Goal: Find specific page/section

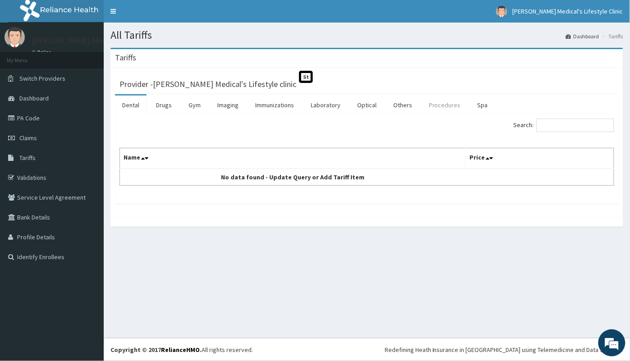
click at [455, 102] on link "Procedures" at bounding box center [444, 105] width 46 height 19
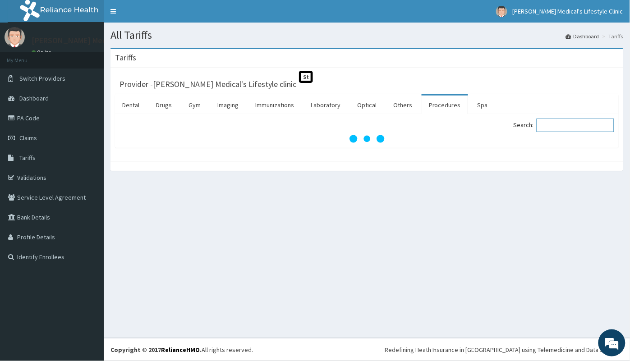
click at [550, 123] on input "Search:" at bounding box center [575, 126] width 78 height 14
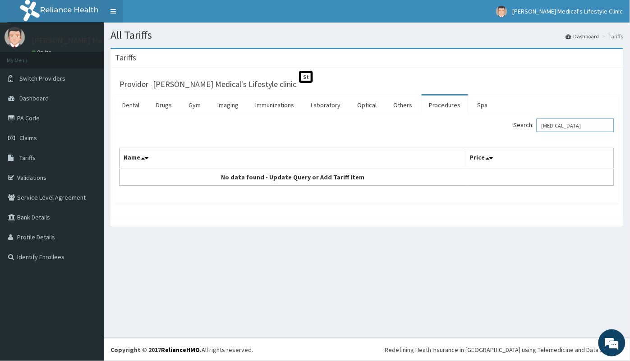
type input "[MEDICAL_DATA]"
click at [232, 110] on link "Imaging" at bounding box center [228, 105] width 36 height 19
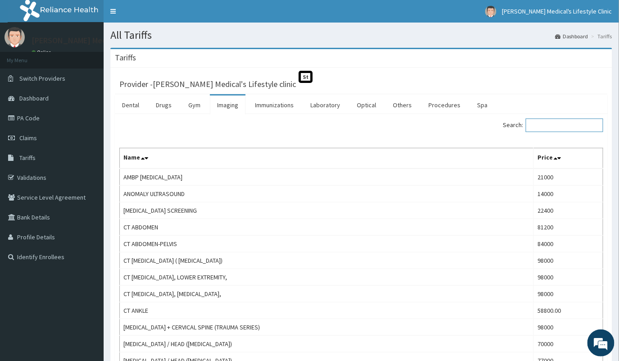
click at [541, 127] on input "Search:" at bounding box center [565, 126] width 78 height 14
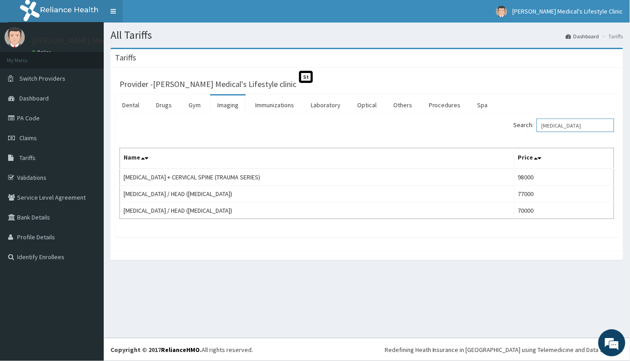
type input "[MEDICAL_DATA]"
click at [23, 123] on link "PA Code" at bounding box center [52, 118] width 104 height 20
